Goal: Check status: Check status

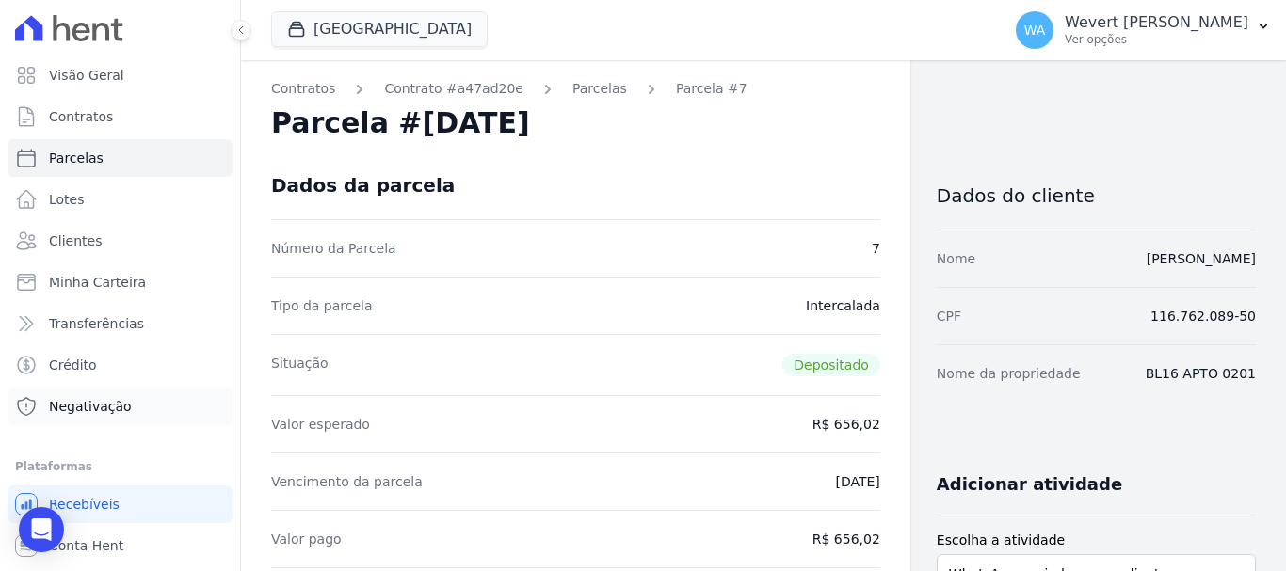
scroll to position [690, 0]
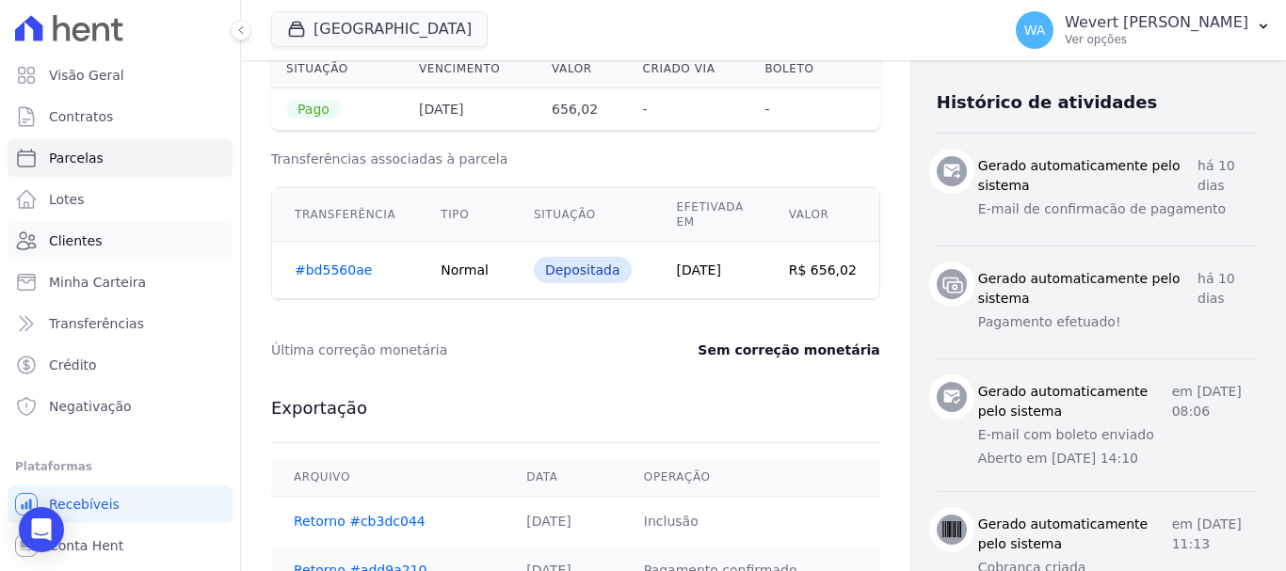
click at [78, 238] on span "Clientes" at bounding box center [75, 241] width 53 height 19
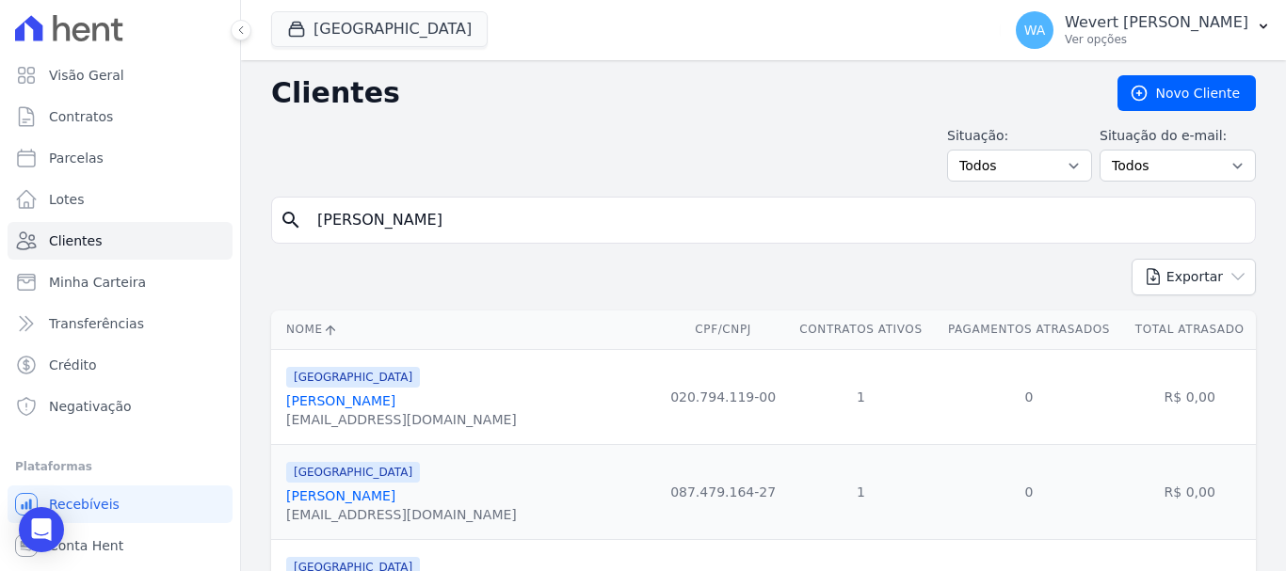
type input "[PERSON_NAME]"
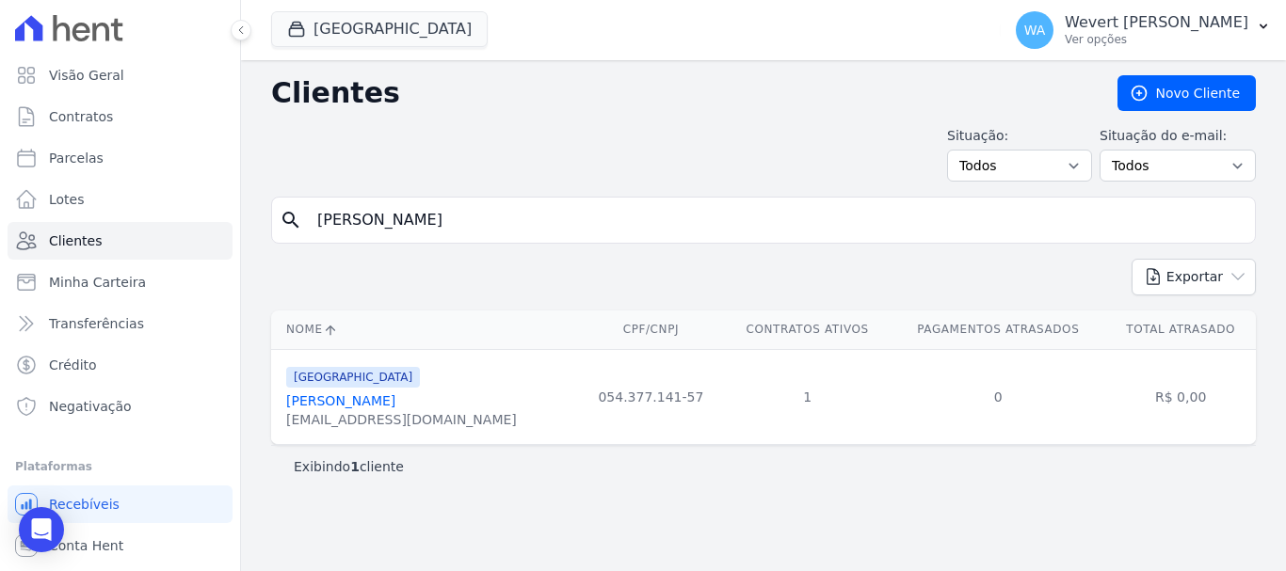
click at [377, 400] on link "[PERSON_NAME]" at bounding box center [340, 400] width 109 height 15
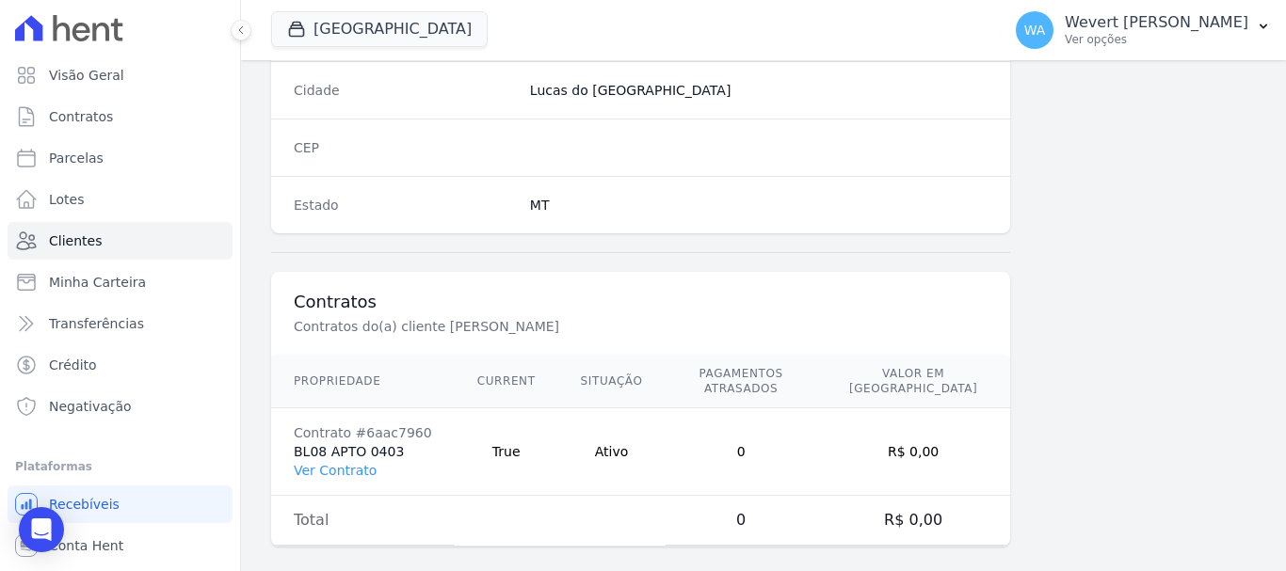
scroll to position [1190, 0]
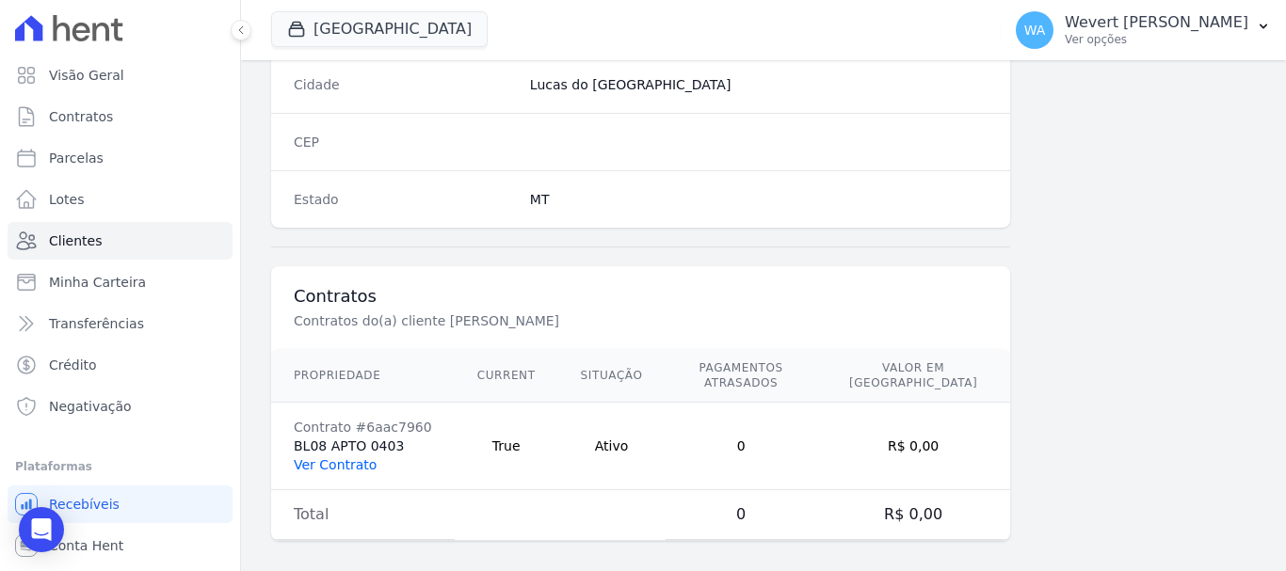
click at [340, 457] on link "Ver Contrato" at bounding box center [335, 464] width 83 height 15
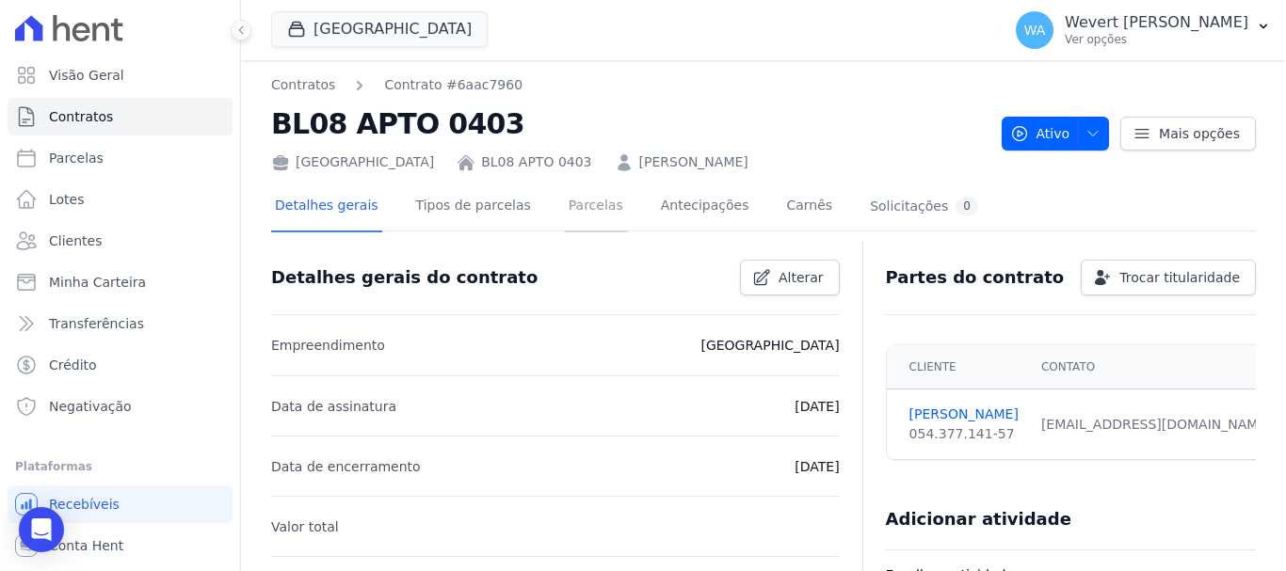
click at [579, 207] on link "Parcelas" at bounding box center [596, 208] width 62 height 50
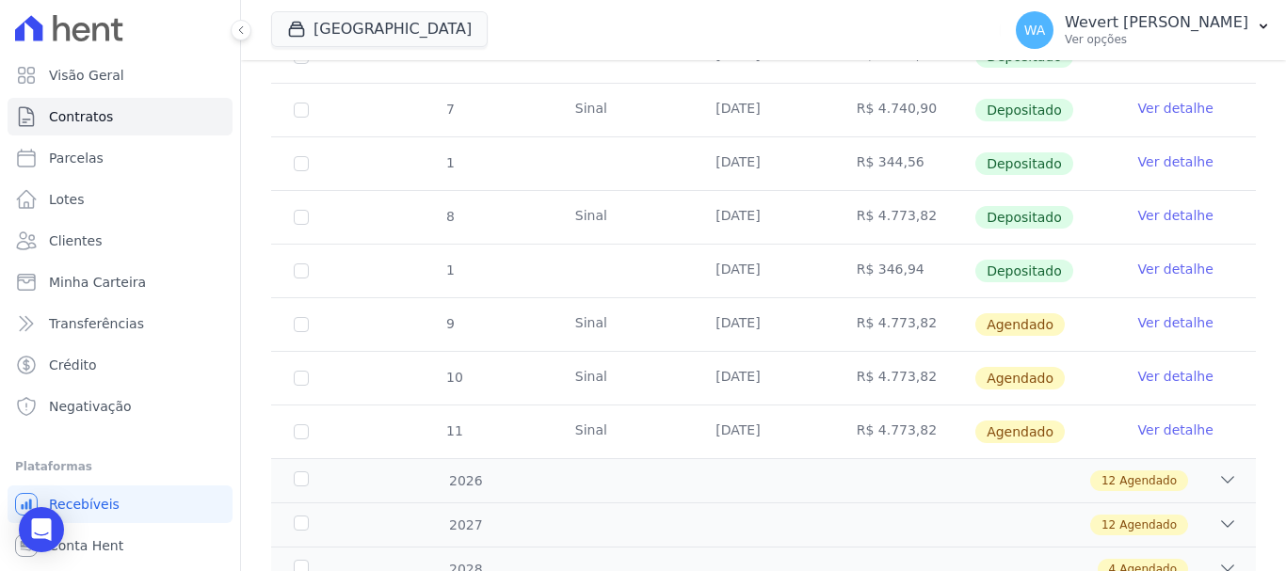
scroll to position [941, 0]
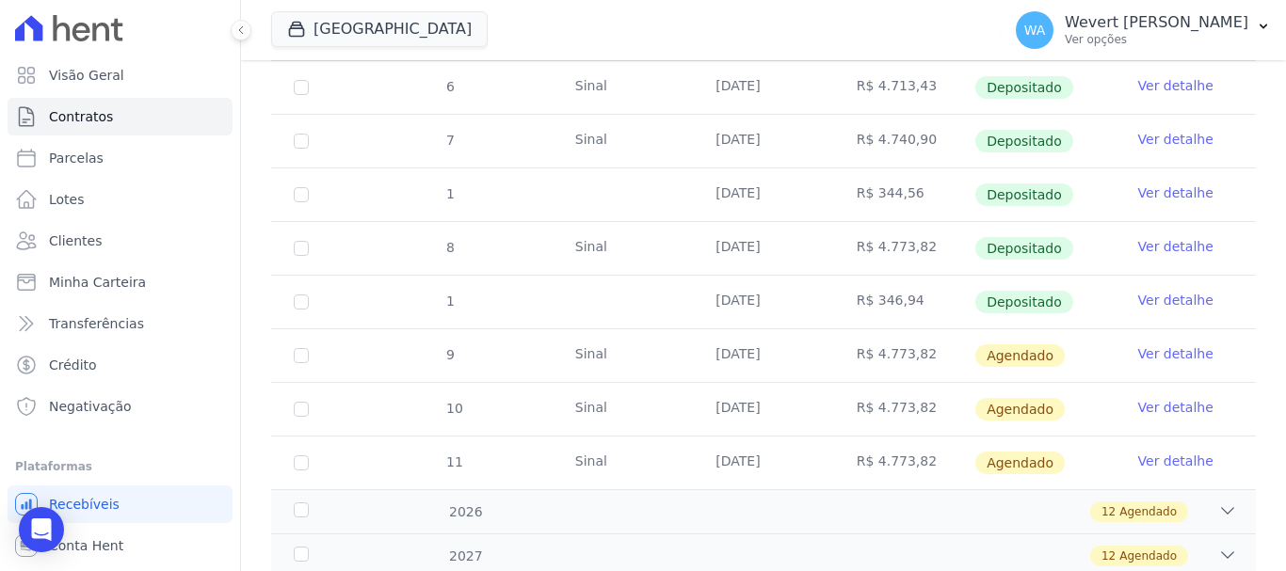
click at [1174, 130] on link "Ver detalhe" at bounding box center [1175, 139] width 75 height 19
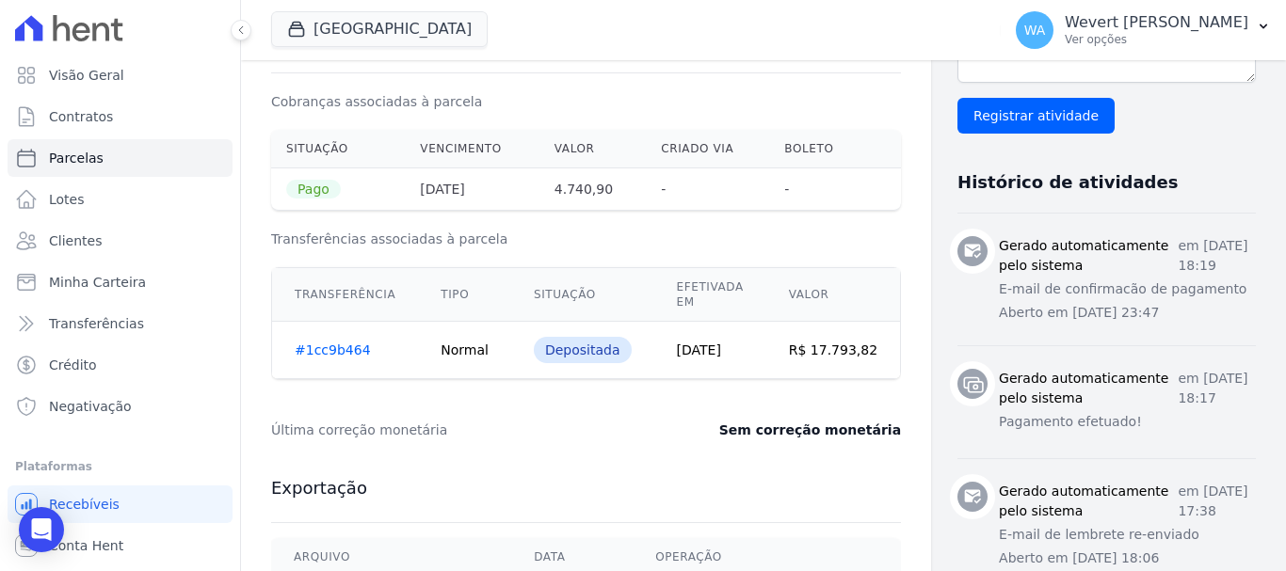
scroll to position [596, 0]
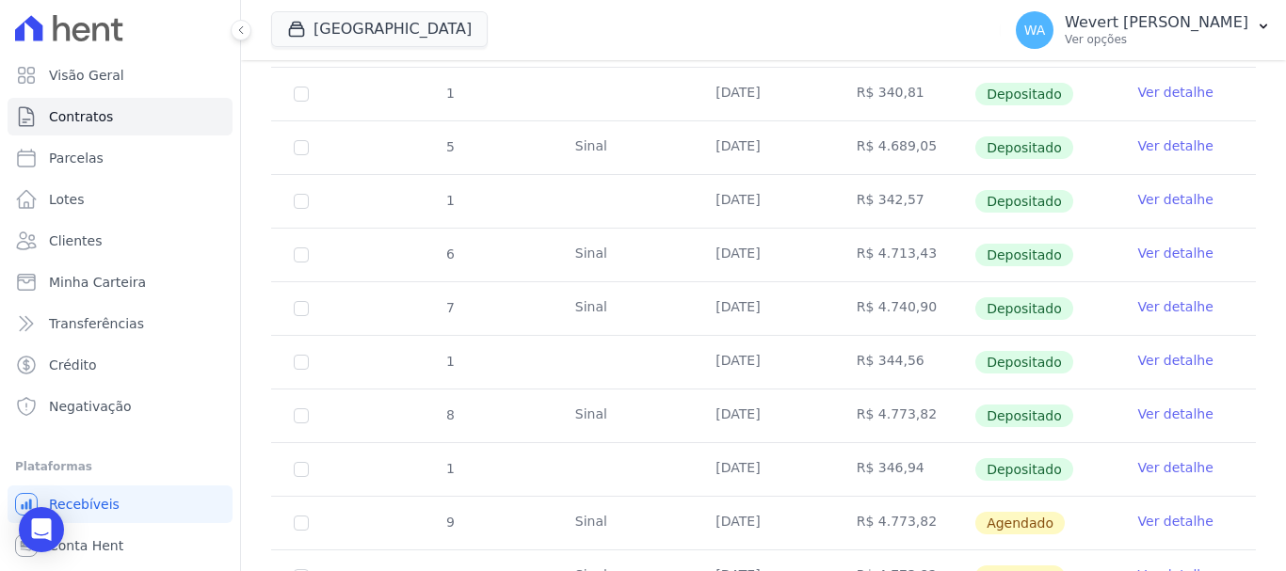
scroll to position [784, 0]
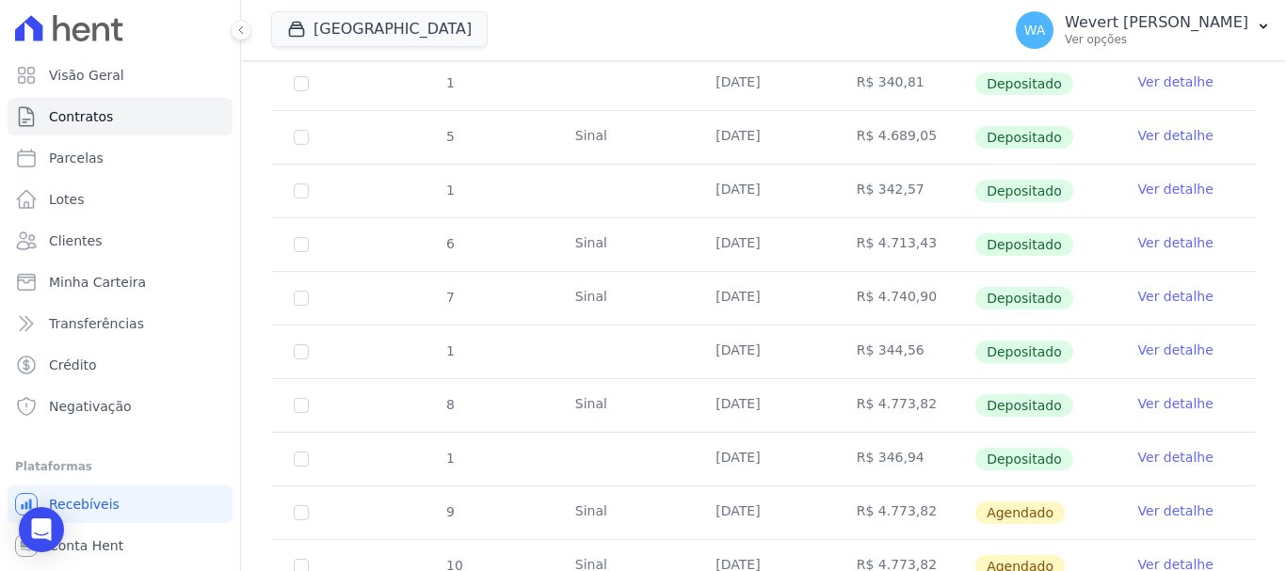
click at [1163, 341] on link "Ver detalhe" at bounding box center [1175, 350] width 75 height 19
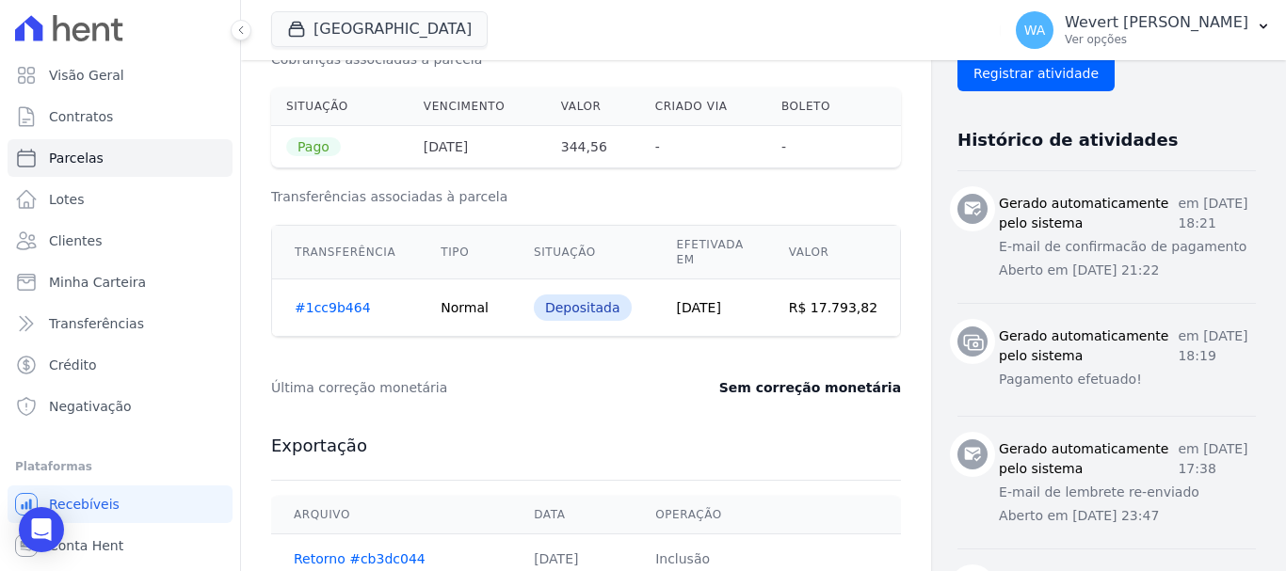
scroll to position [659, 0]
